Goal: Task Accomplishment & Management: Manage account settings

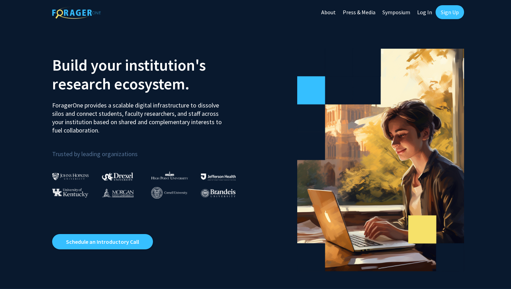
click at [442, 15] on link "Sign Up" at bounding box center [450, 12] width 29 height 14
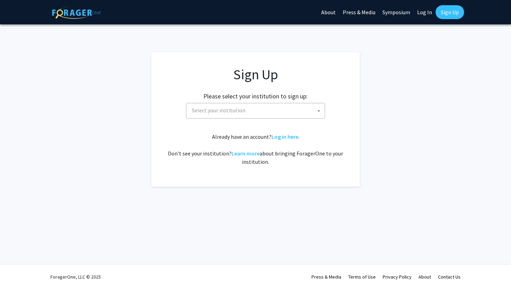
click at [282, 113] on span "Select your institution" at bounding box center [257, 110] width 136 height 14
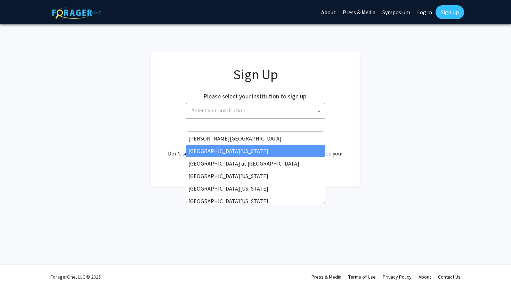
scroll to position [243, 0]
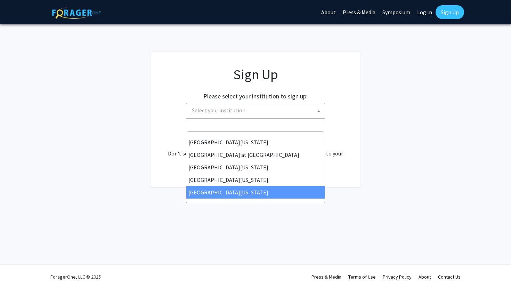
select select "33"
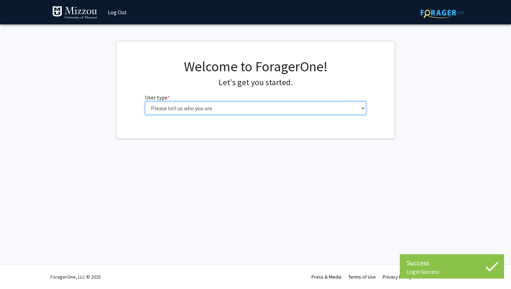
click at [282, 113] on select "Please tell us who you are Undergraduate Student Master's Student Doctoral Cand…" at bounding box center [255, 108] width 221 height 13
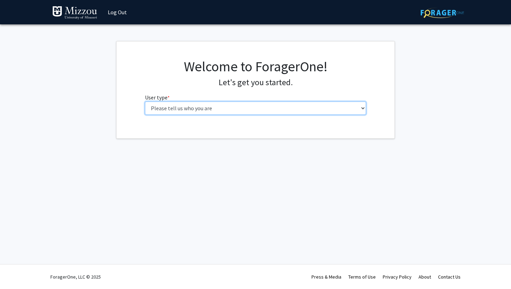
select select "1: undergrad"
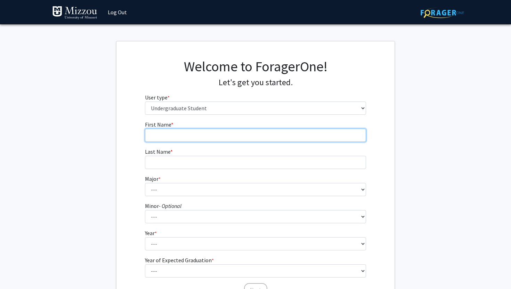
click at [214, 139] on input "First Name * required" at bounding box center [255, 135] width 221 height 13
type input "Hannah"
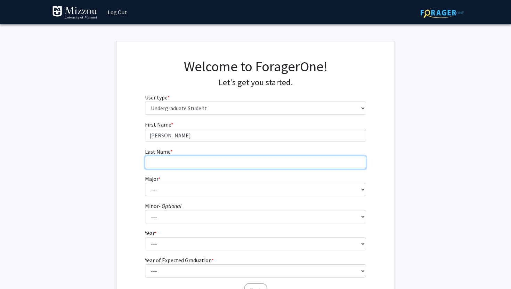
type input "Schmitz"
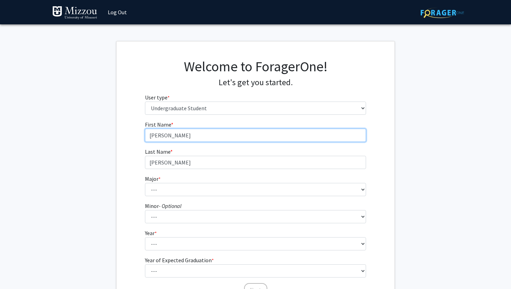
type input "Hannah"
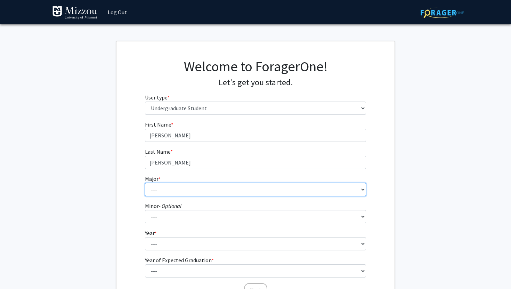
click at [177, 188] on select "--- Agribusiness Management Agricultural Education Agricultural Education: Comm…" at bounding box center [255, 189] width 221 height 13
select select "72: 2564"
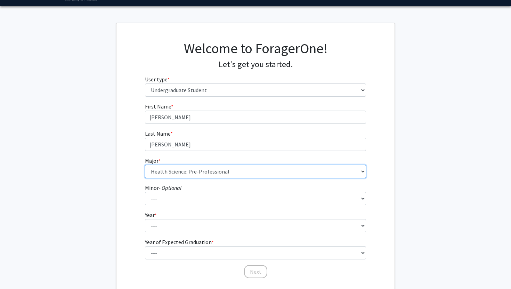
scroll to position [25, 0]
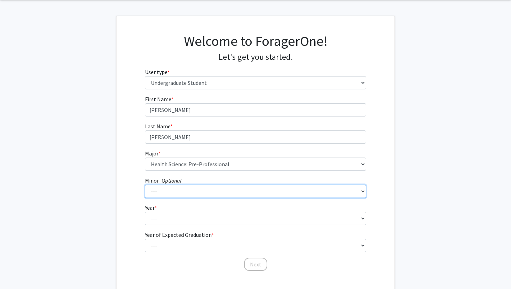
click at [185, 186] on select "--- Accountancy Aerospace Engineering Aerospace Studies Agribusiness Management…" at bounding box center [255, 191] width 221 height 13
select select "18: 1974"
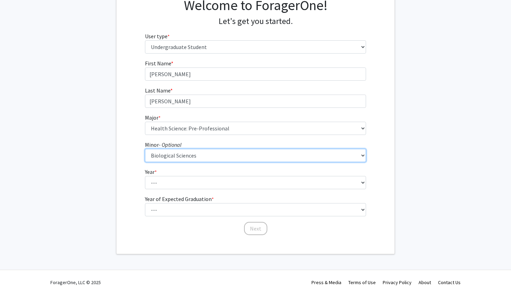
scroll to position [65, 0]
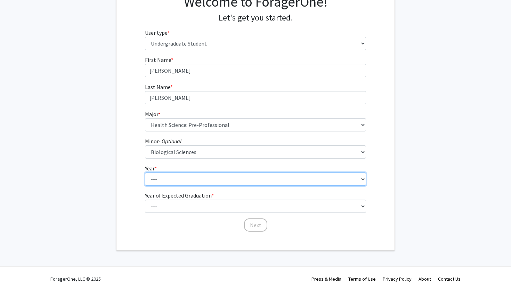
click at [162, 175] on select "--- First-year Sophomore Junior Senior Postbaccalaureate Certificate" at bounding box center [255, 178] width 221 height 13
select select "2: sophomore"
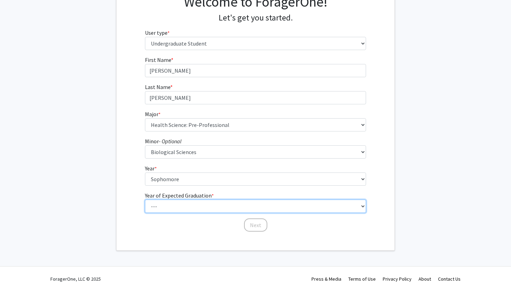
click at [169, 207] on select "--- 2025 2026 2027 2028 2029 2030 2031 2032 2033 2034" at bounding box center [255, 206] width 221 height 13
select select "4: 2028"
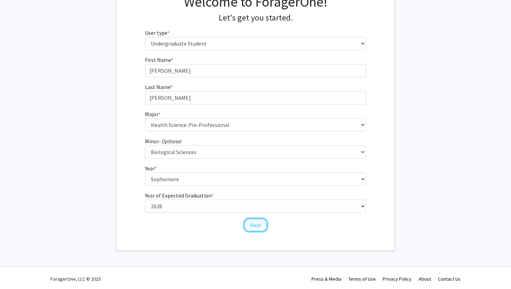
click at [256, 226] on button "Next" at bounding box center [255, 224] width 23 height 13
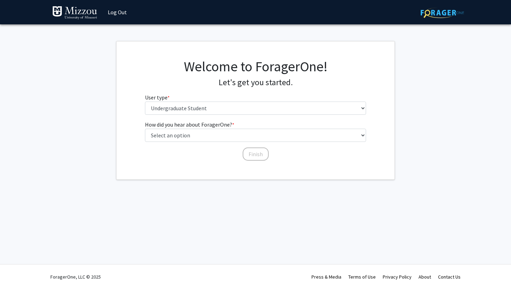
scroll to position [0, 0]
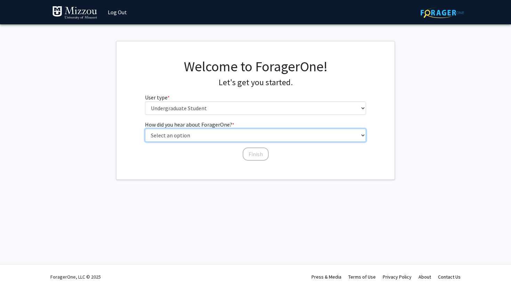
click at [232, 137] on select "Select an option Peer/student recommendation Faculty/staff recommendation Unive…" at bounding box center [255, 135] width 221 height 13
select select "4: university_email"
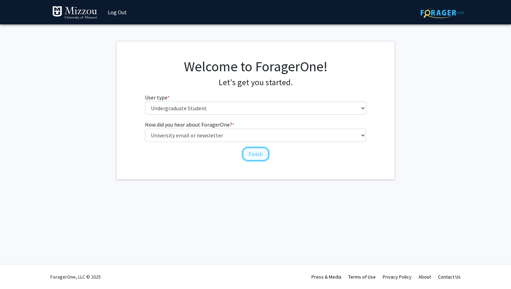
click at [249, 155] on button "Finish" at bounding box center [256, 153] width 26 height 13
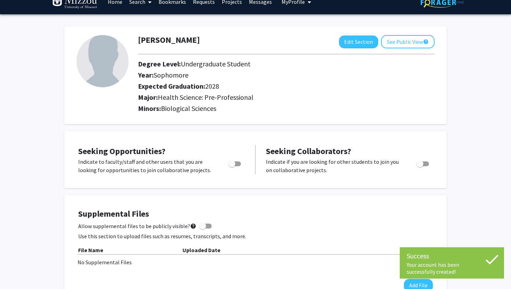
scroll to position [13, 0]
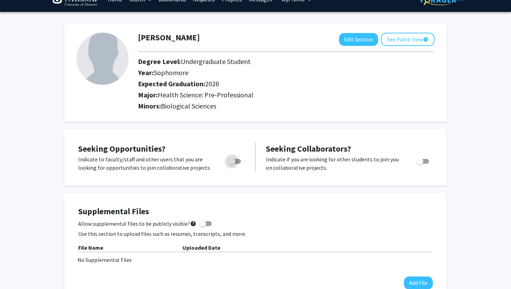
click at [234, 162] on span "Toggle" at bounding box center [231, 161] width 7 height 7
click at [232, 164] on input "Are you actively seeking opportunities?" at bounding box center [232, 164] width 0 height 0
checkbox input "true"
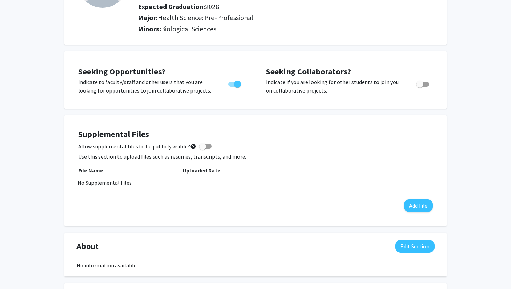
scroll to position [95, 0]
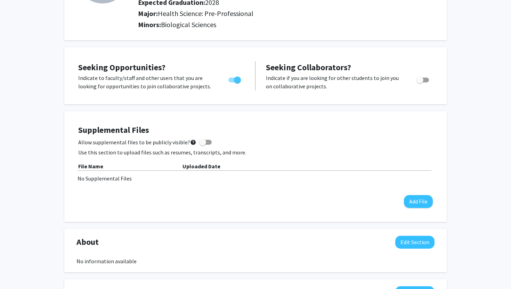
click at [204, 142] on span at bounding box center [205, 142] width 13 height 5
click at [203, 145] on input "Allow supplemental files to be publicly visible? help" at bounding box center [202, 145] width 0 height 0
checkbox input "true"
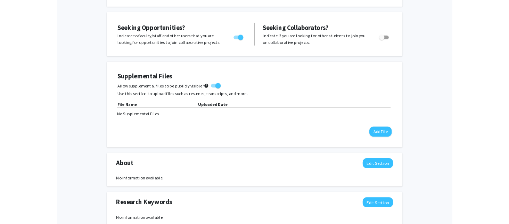
scroll to position [125, 0]
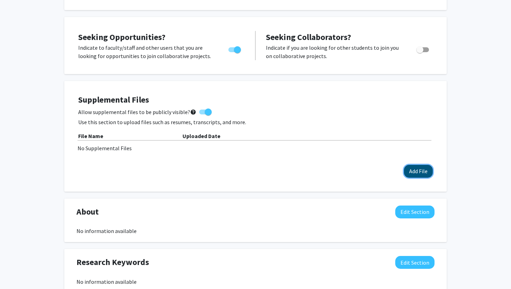
click at [416, 172] on button "Add File" at bounding box center [418, 171] width 29 height 13
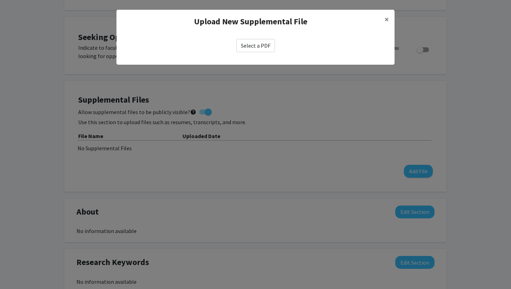
click at [260, 46] on label "Select a PDF" at bounding box center [255, 45] width 39 height 13
click at [0, 0] on input "Select a PDF" at bounding box center [0, 0] width 0 height 0
click at [388, 18] on span "×" at bounding box center [387, 19] width 5 height 11
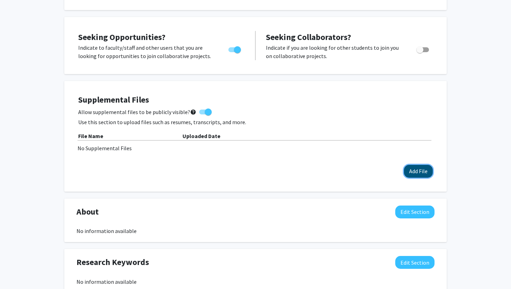
click at [416, 168] on button "Add File" at bounding box center [418, 171] width 29 height 13
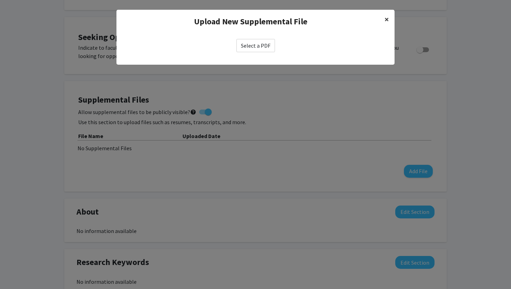
click at [386, 20] on span "×" at bounding box center [387, 19] width 5 height 11
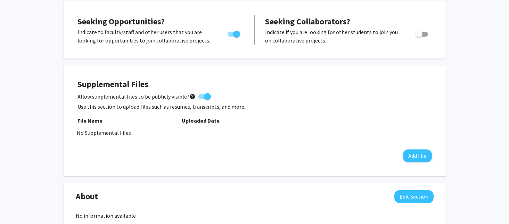
scroll to position [141, 0]
click at [417, 150] on button "Add File" at bounding box center [417, 155] width 29 height 13
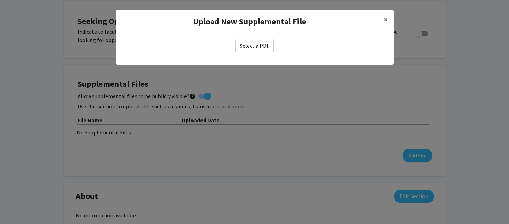
click at [255, 42] on label "Select a PDF" at bounding box center [254, 45] width 39 height 13
click at [0, 0] on input "Select a PDF" at bounding box center [0, 0] width 0 height 0
click at [383, 20] on button "×" at bounding box center [386, 19] width 16 height 19
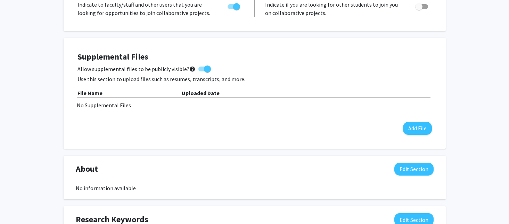
scroll to position [167, 0]
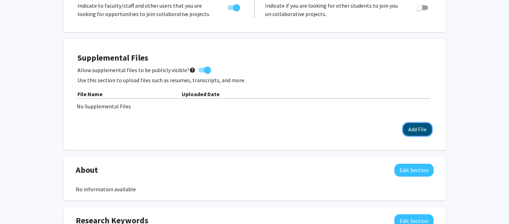
click at [409, 125] on button "Add File" at bounding box center [417, 129] width 29 height 13
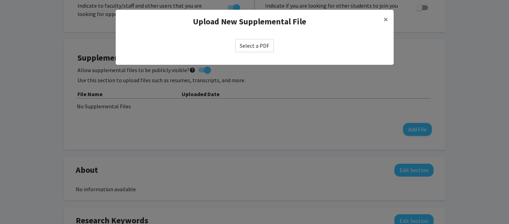
click at [248, 41] on label "Select a PDF" at bounding box center [254, 45] width 39 height 13
click at [0, 0] on input "Select a PDF" at bounding box center [0, 0] width 0 height 0
click at [388, 18] on span "×" at bounding box center [386, 19] width 5 height 11
